Goal: Task Accomplishment & Management: Use online tool/utility

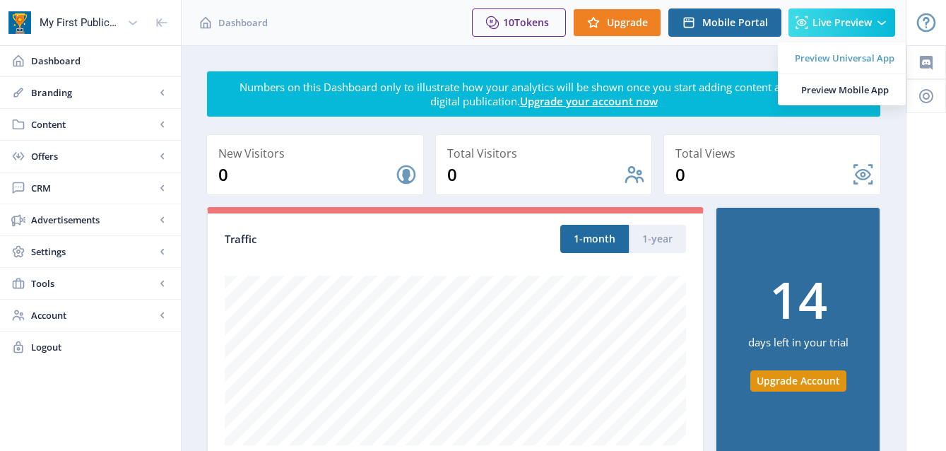
click at [868, 59] on span "Preview Universal App" at bounding box center [844, 58] width 100 height 14
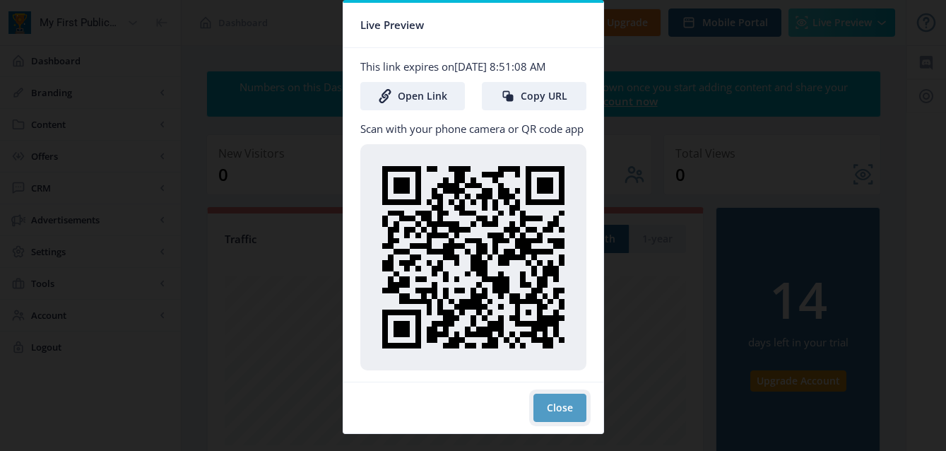
click at [555, 406] on button "Close" at bounding box center [559, 407] width 53 height 28
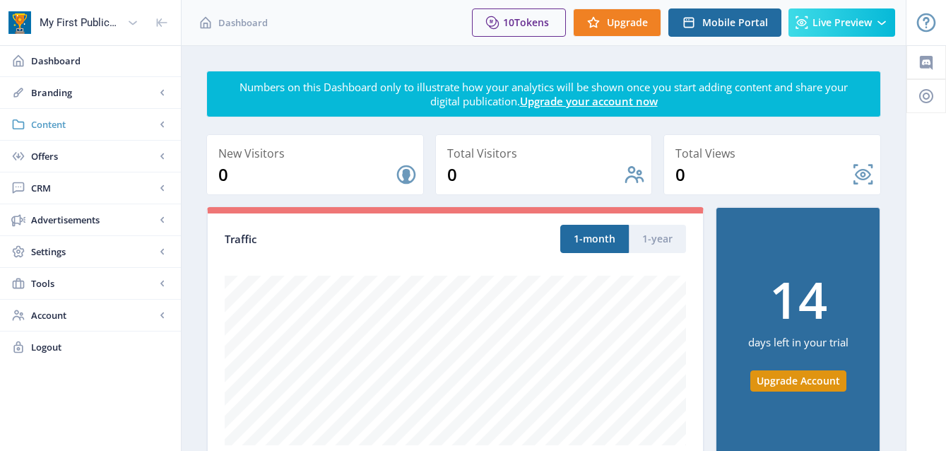
click at [165, 121] on rect at bounding box center [162, 124] width 14 height 14
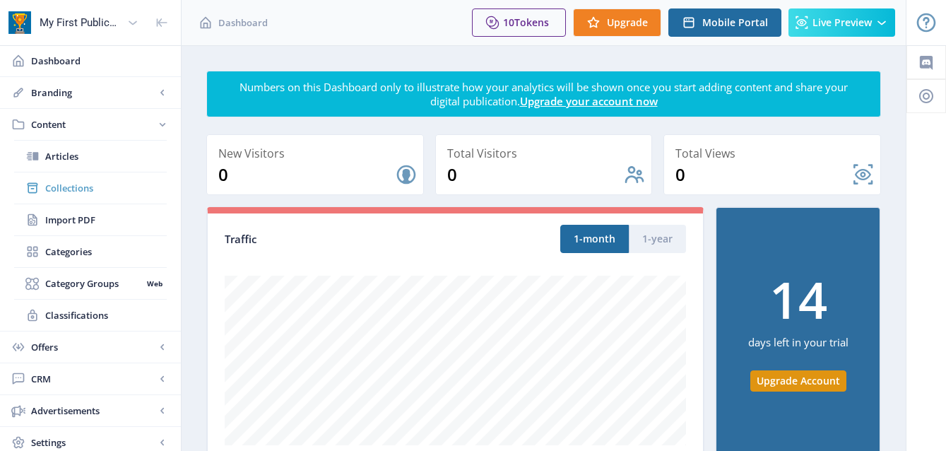
click at [78, 186] on span "Collections" at bounding box center [105, 188] width 121 height 14
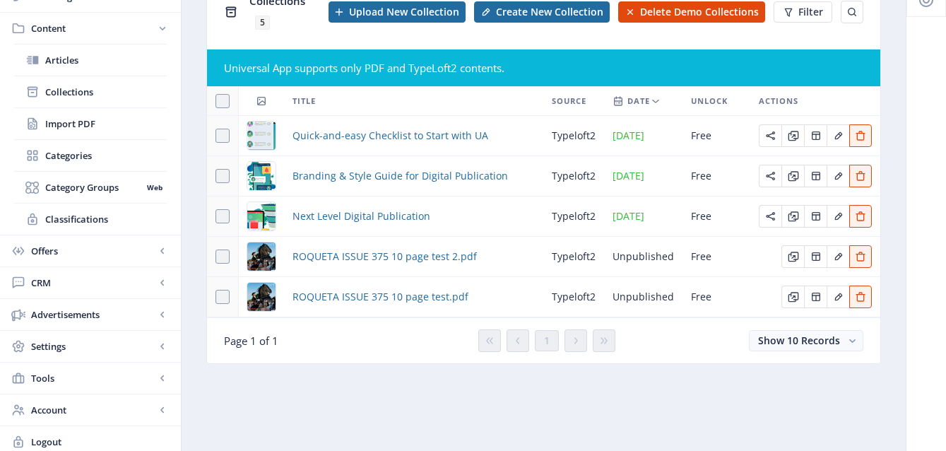
scroll to position [102, 0]
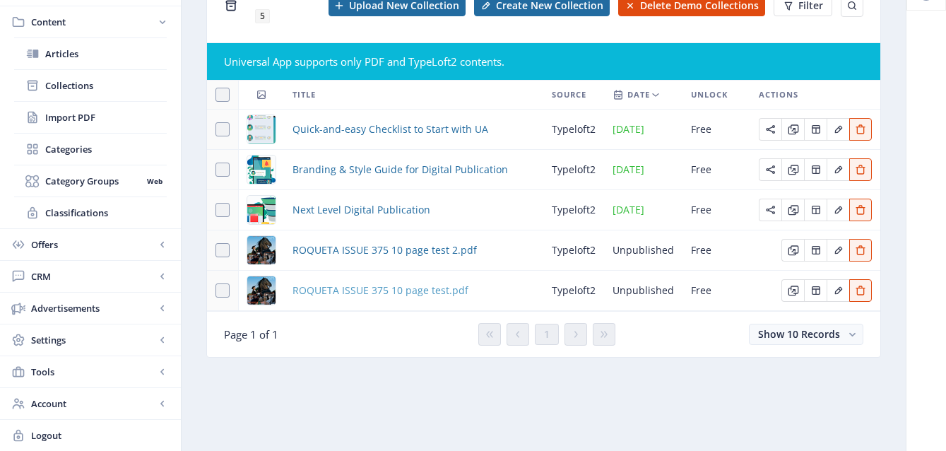
click at [369, 287] on span "ROQUETA ISSUE 375 10 page test.pdf" at bounding box center [380, 290] width 176 height 17
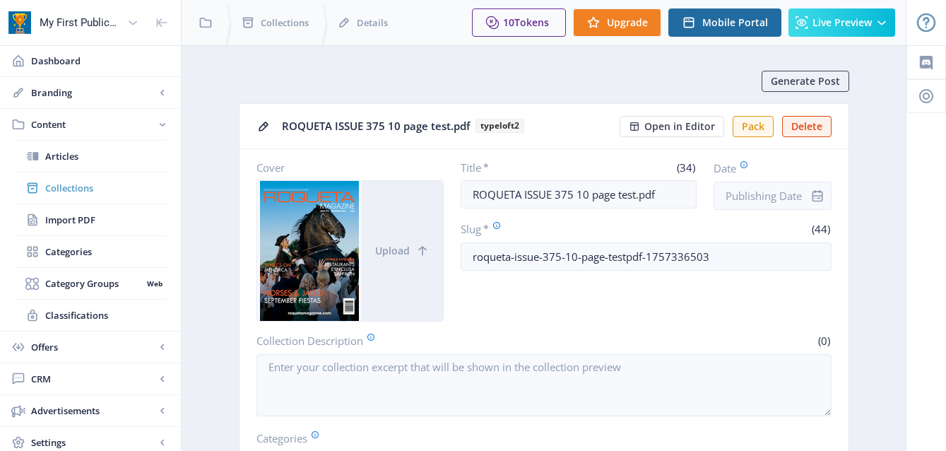
click at [69, 177] on link "Collections" at bounding box center [90, 187] width 153 height 31
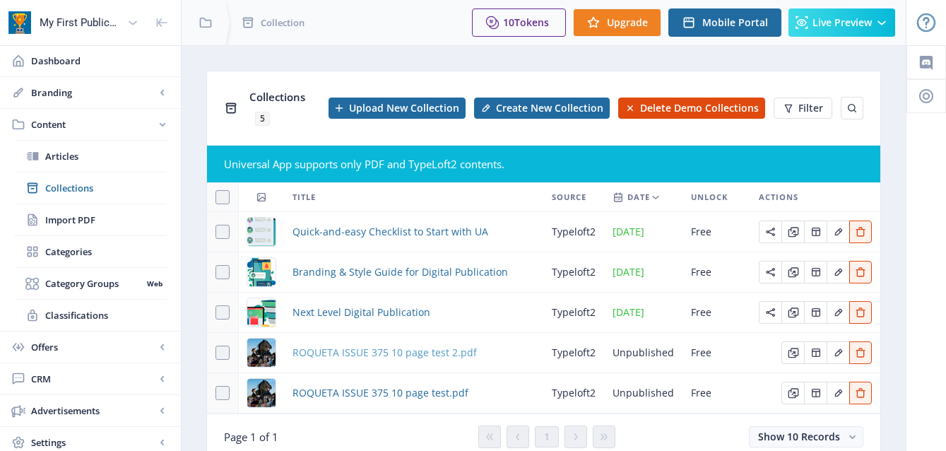
click at [395, 355] on span "ROQUETA ISSUE 375 10 page test 2.pdf" at bounding box center [384, 352] width 184 height 17
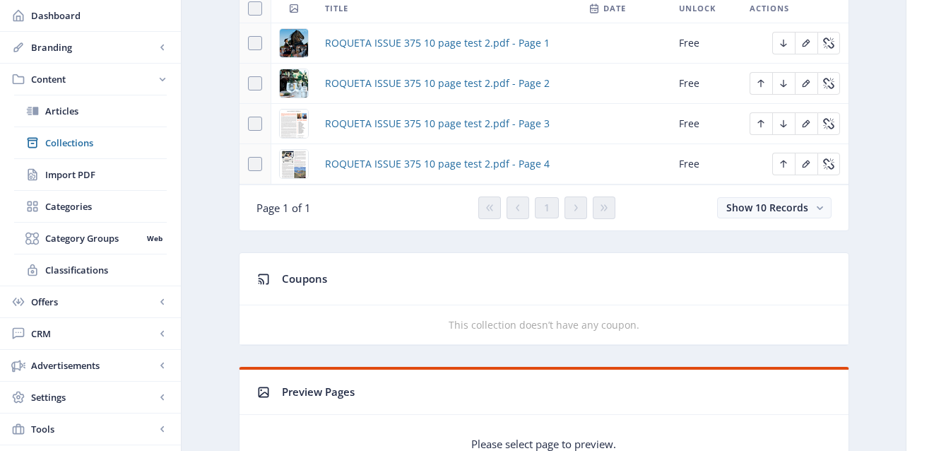
scroll to position [689, 0]
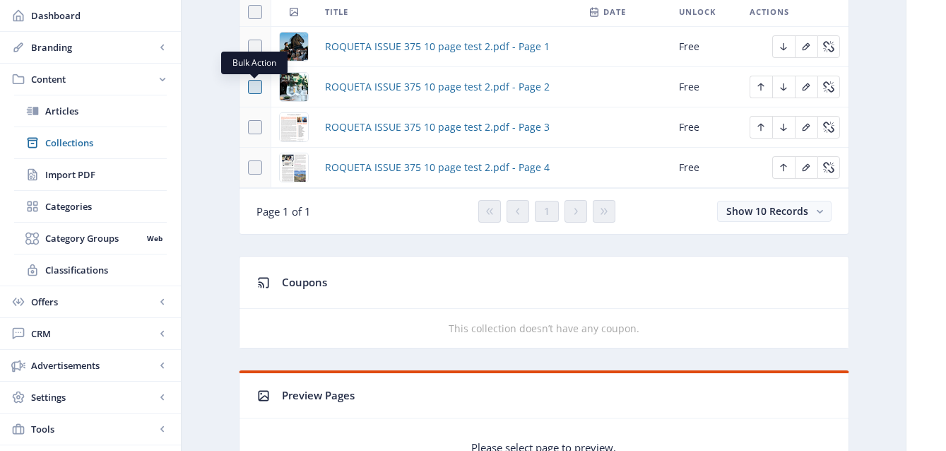
click at [255, 90] on span at bounding box center [255, 87] width 14 height 14
click at [249, 88] on input "checkbox" at bounding box center [248, 87] width 1 height 1
checkbox input "true"
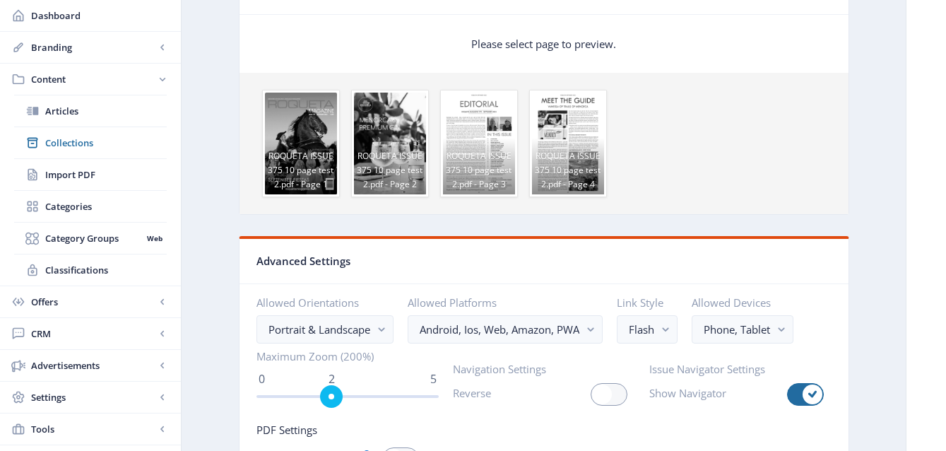
scroll to position [1097, 0]
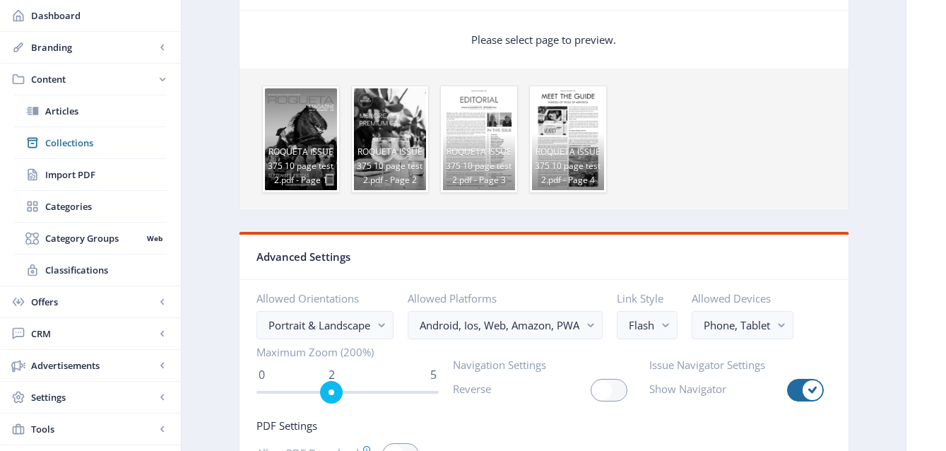
click at [566, 164] on span "ROQUETA ISSUE 375 10 page test 2.pdf - Page 4" at bounding box center [568, 161] width 72 height 56
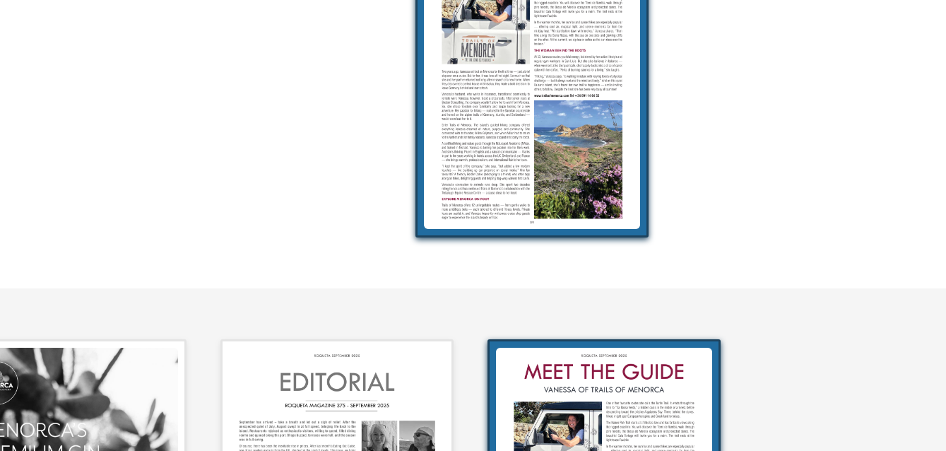
click at [549, 83] on div at bounding box center [544, 81] width 72 height 102
click at [528, 93] on div at bounding box center [544, 81] width 72 height 102
click at [606, 94] on div at bounding box center [543, 81] width 575 height 119
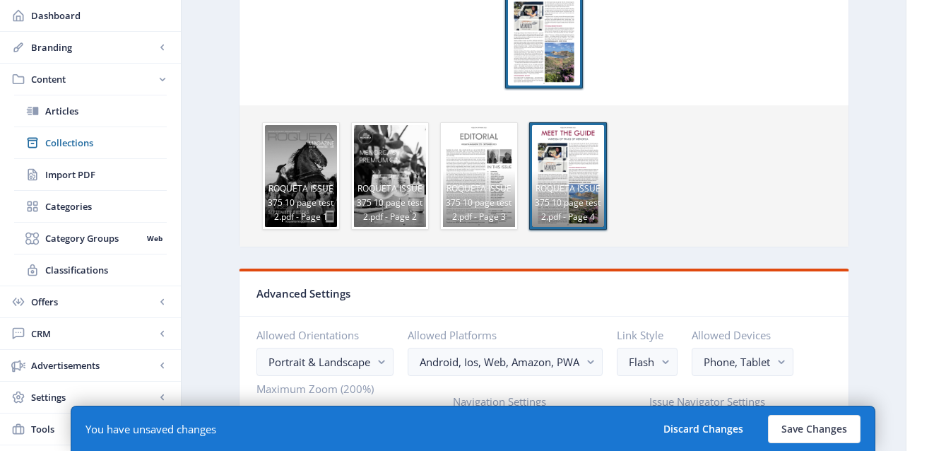
scroll to position [1162, 0]
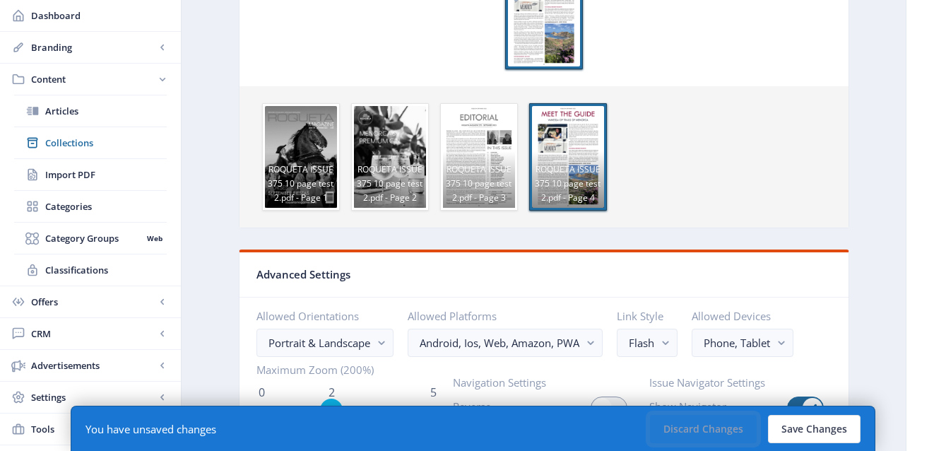
click at [719, 427] on button "Discard Changes" at bounding box center [703, 429] width 107 height 28
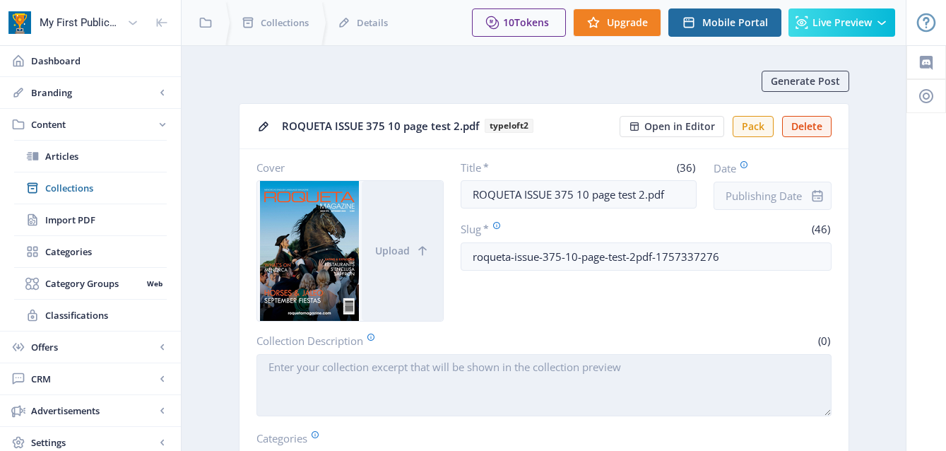
scroll to position [12, 0]
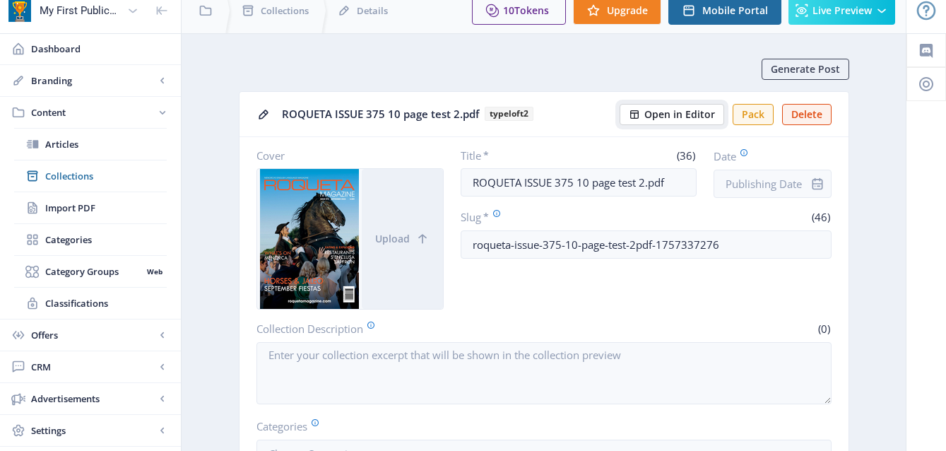
click at [695, 117] on span "Open in Editor" at bounding box center [679, 114] width 71 height 11
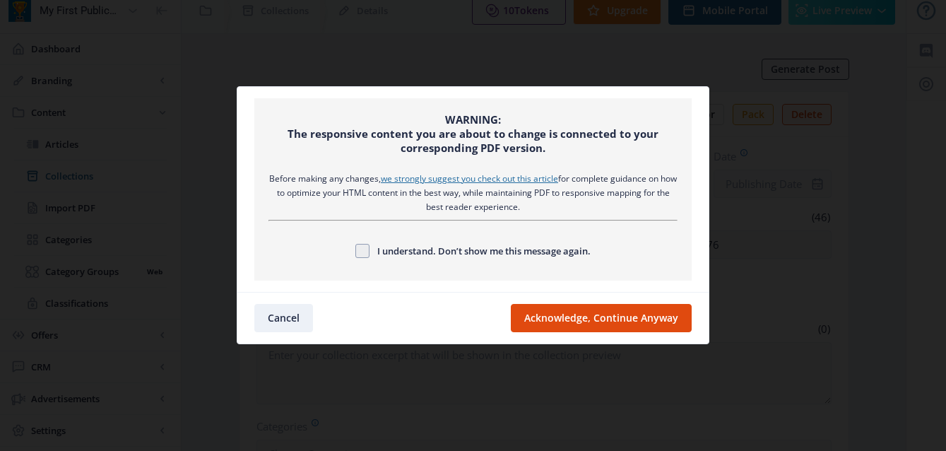
scroll to position [0, 0]
click at [355, 254] on span at bounding box center [362, 251] width 14 height 14
click at [355, 251] on input "I understand. Don’t show me this message again." at bounding box center [355, 250] width 1 height 1
checkbox input "true"
click at [613, 316] on button "Acknowledge, Continue Anyway" at bounding box center [601, 318] width 181 height 28
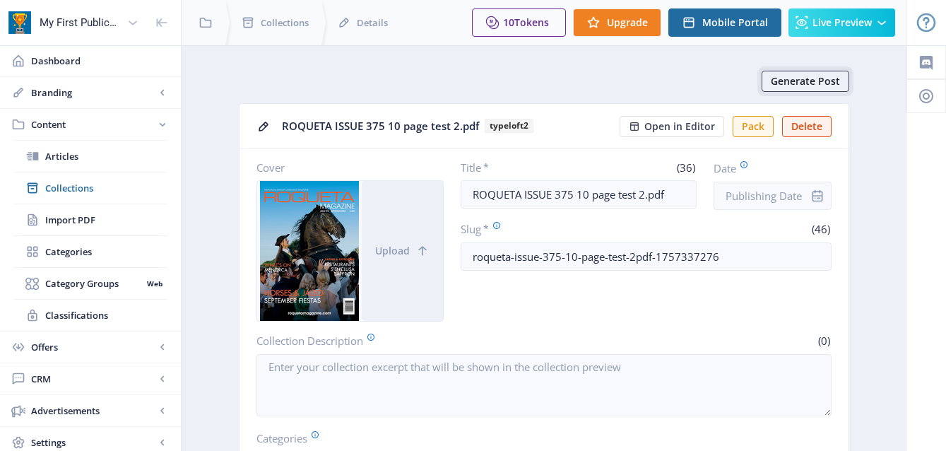
click at [814, 78] on span "Generate Post" at bounding box center [804, 81] width 69 height 11
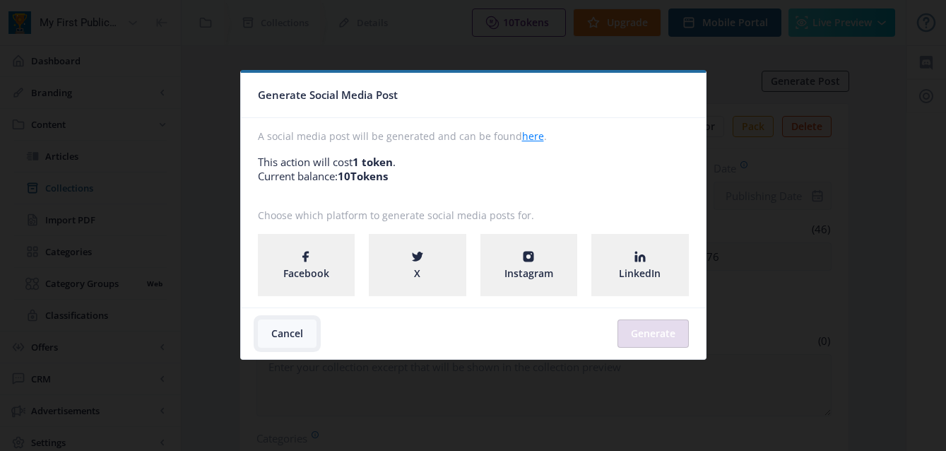
click at [292, 334] on button "Cancel" at bounding box center [287, 333] width 59 height 28
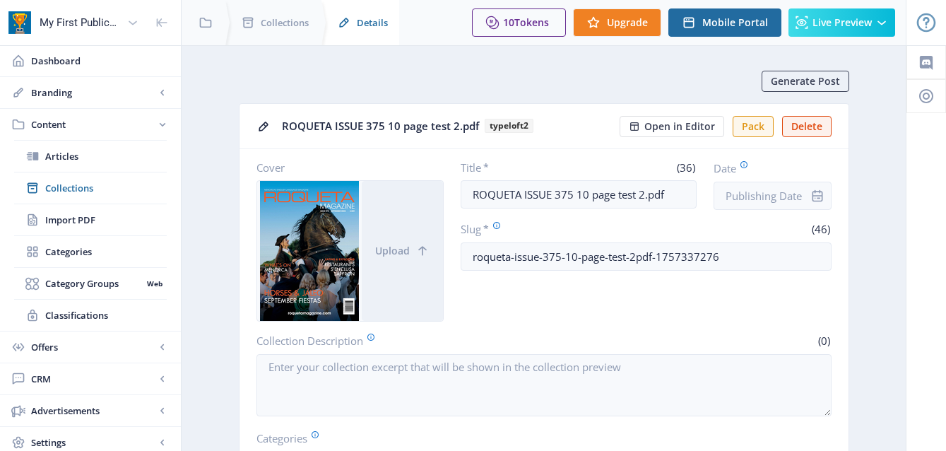
click at [376, 21] on span "Details" at bounding box center [372, 23] width 31 height 14
click at [134, 23] on icon at bounding box center [133, 22] width 8 height 4
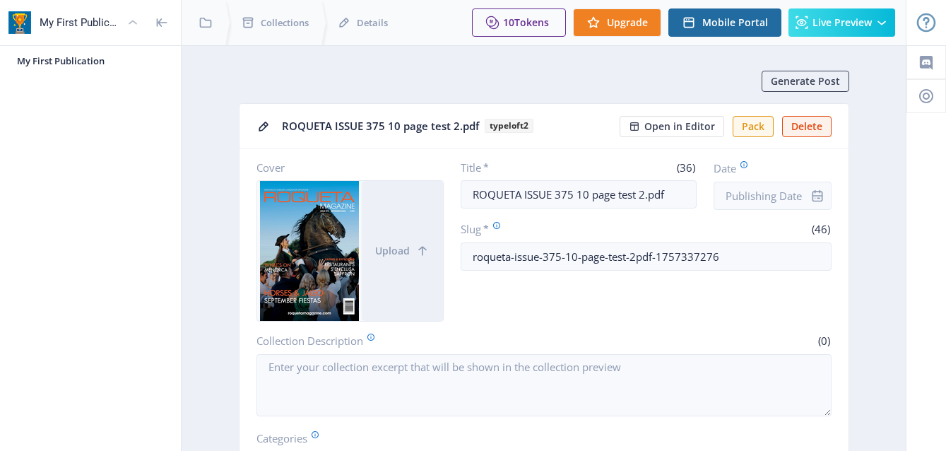
click at [134, 23] on icon at bounding box center [133, 22] width 8 height 4
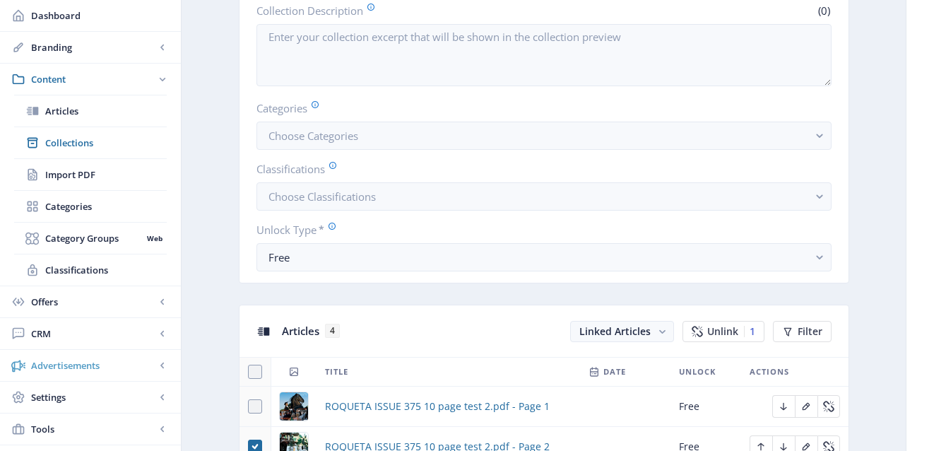
scroll to position [328, 0]
click at [164, 429] on rect at bounding box center [162, 429] width 14 height 14
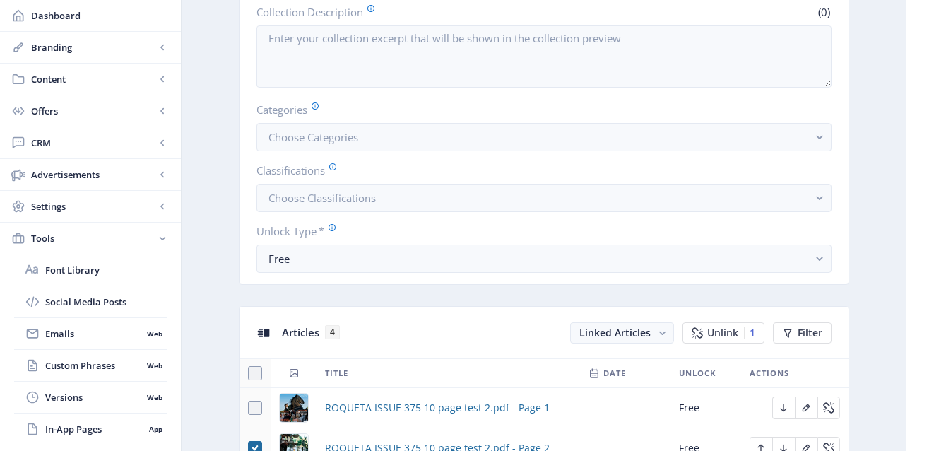
click at [177, 345] on ul "Font Library Social Media Posts Emails Web Custom Phrases Web Versions Web In-A…" at bounding box center [90, 365] width 181 height 222
